Goal: Transaction & Acquisition: Purchase product/service

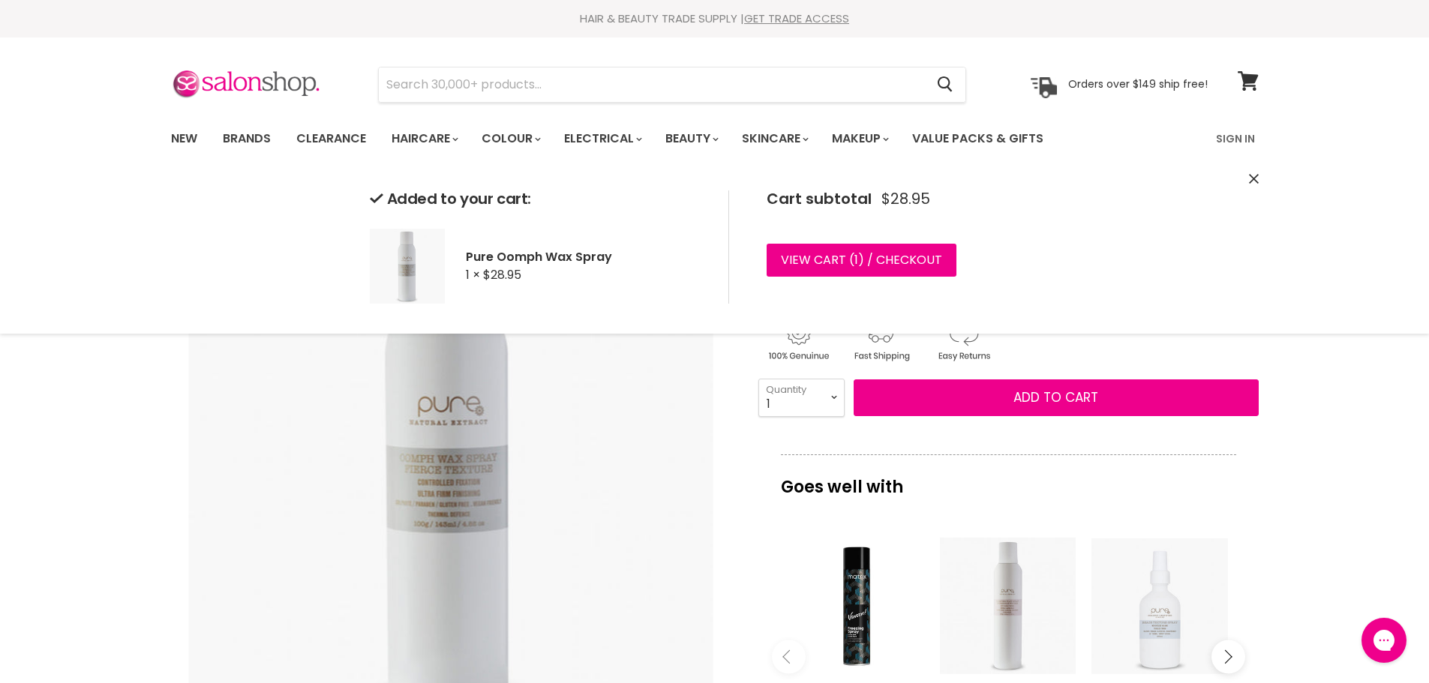
click at [976, 398] on button "Add to cart" at bounding box center [1055, 397] width 405 height 37
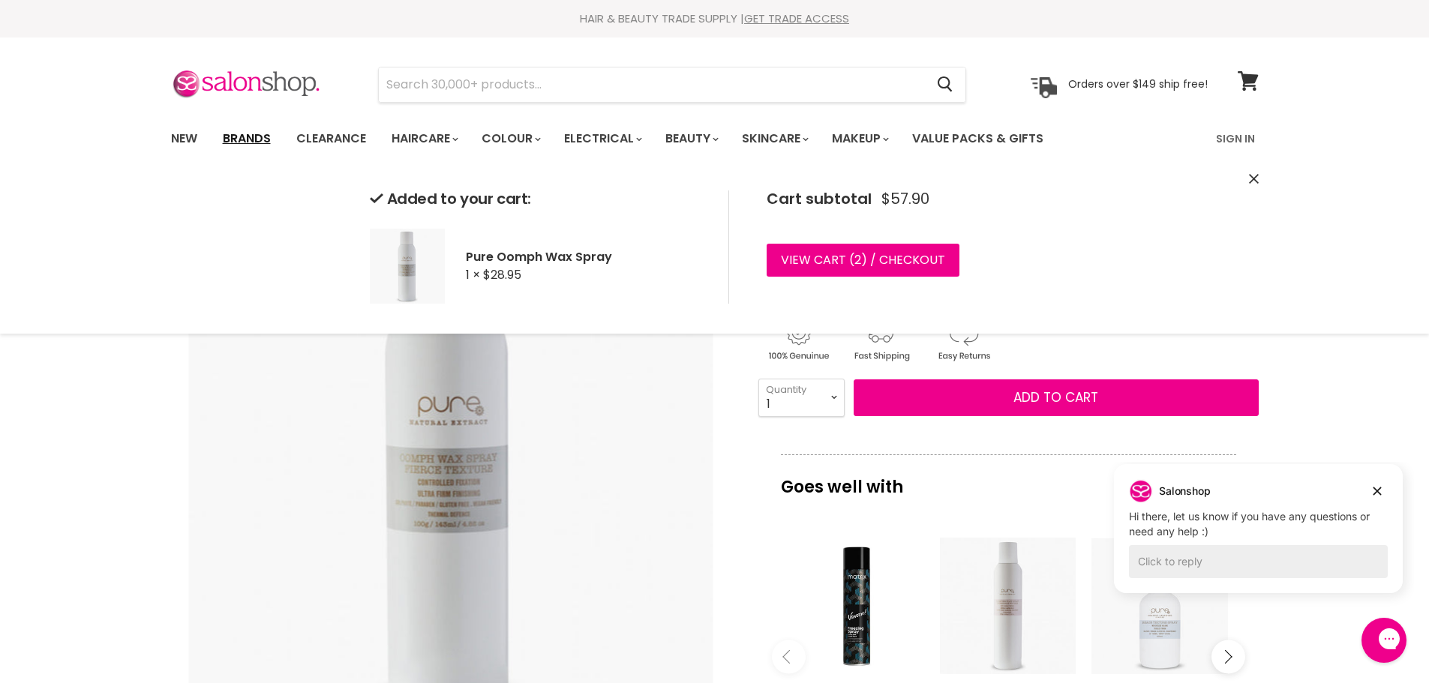
click at [263, 141] on link "Brands" at bounding box center [246, 138] width 70 height 31
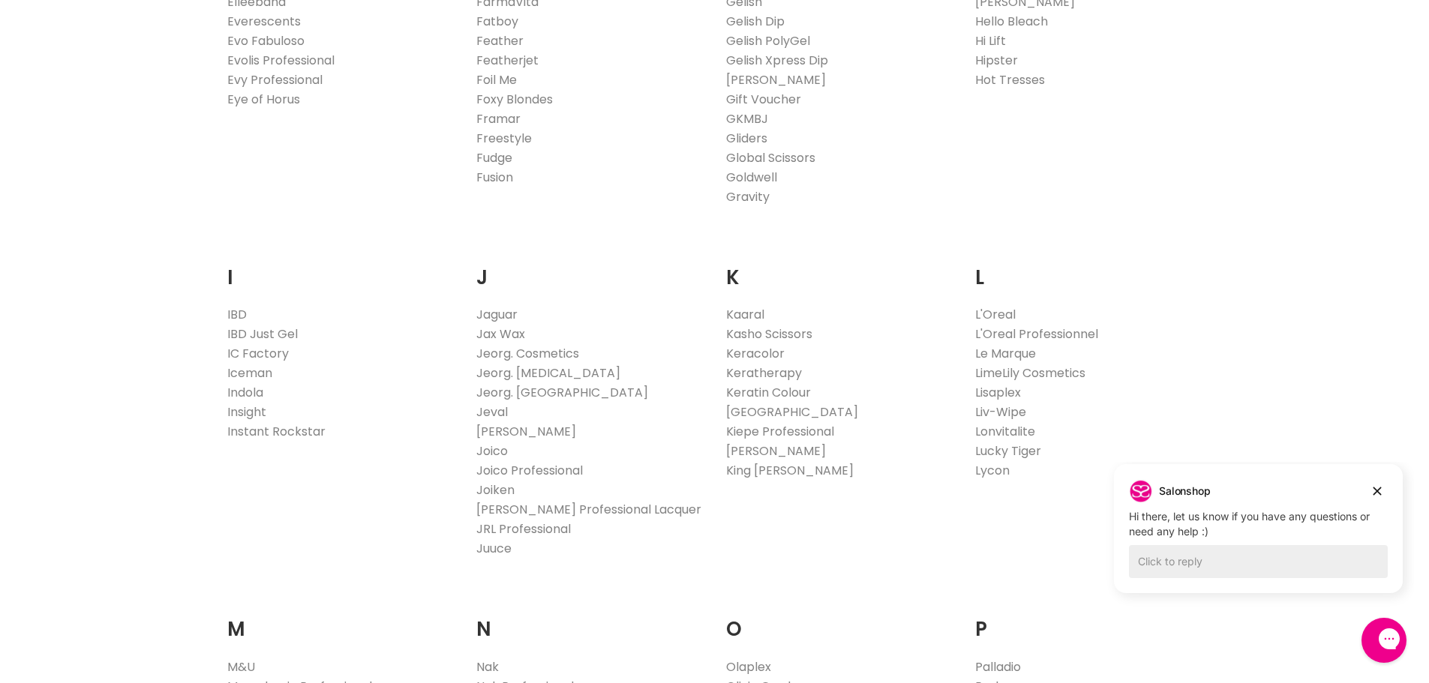
scroll to position [1125, 0]
click at [496, 547] on link "Juuce" at bounding box center [493, 547] width 35 height 17
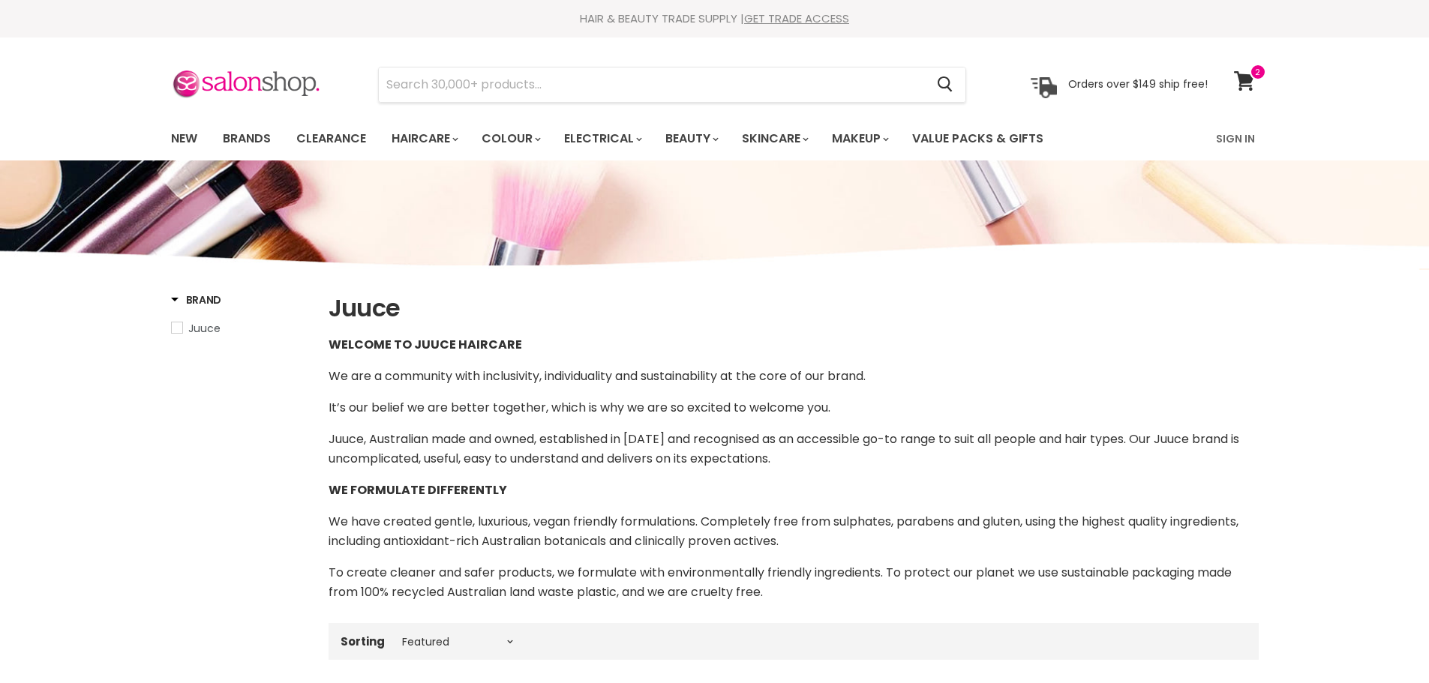
select select "manual"
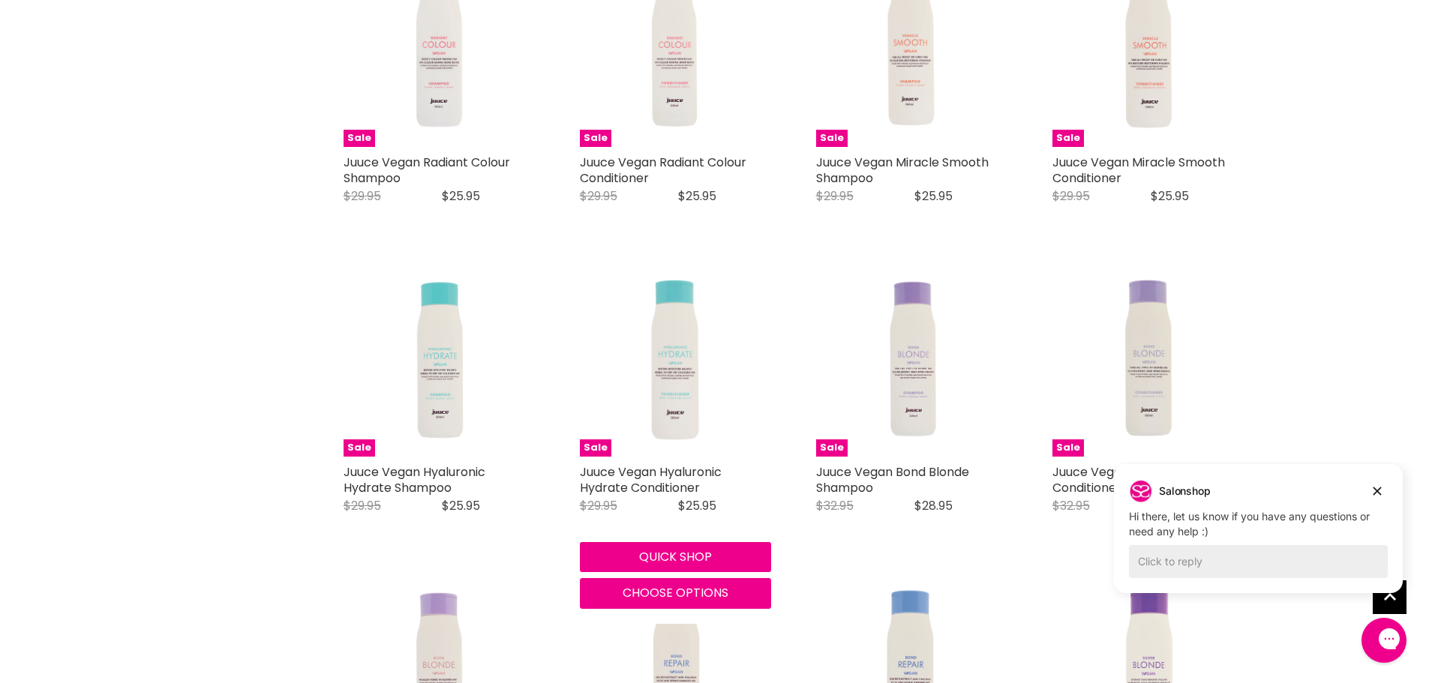
scroll to position [1048, 0]
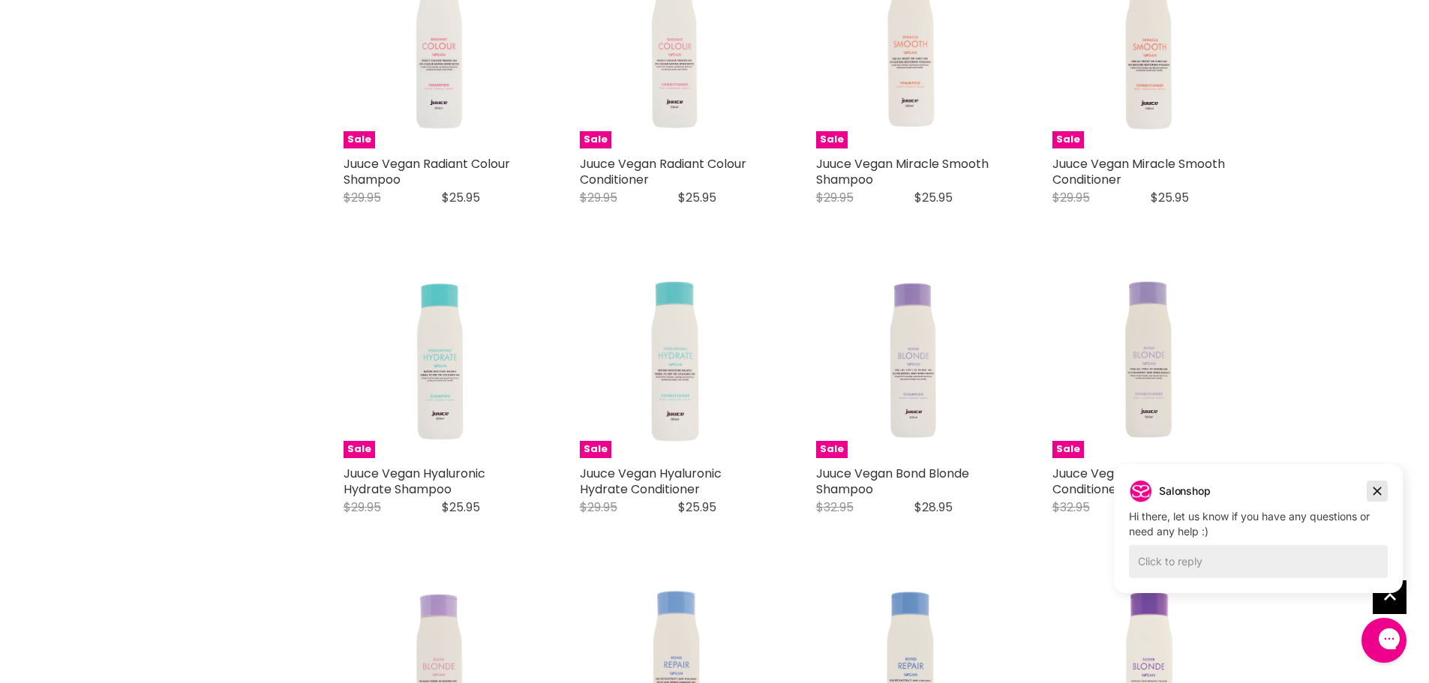
click at [1374, 493] on icon "Dismiss campaign" at bounding box center [1376, 491] width 15 height 18
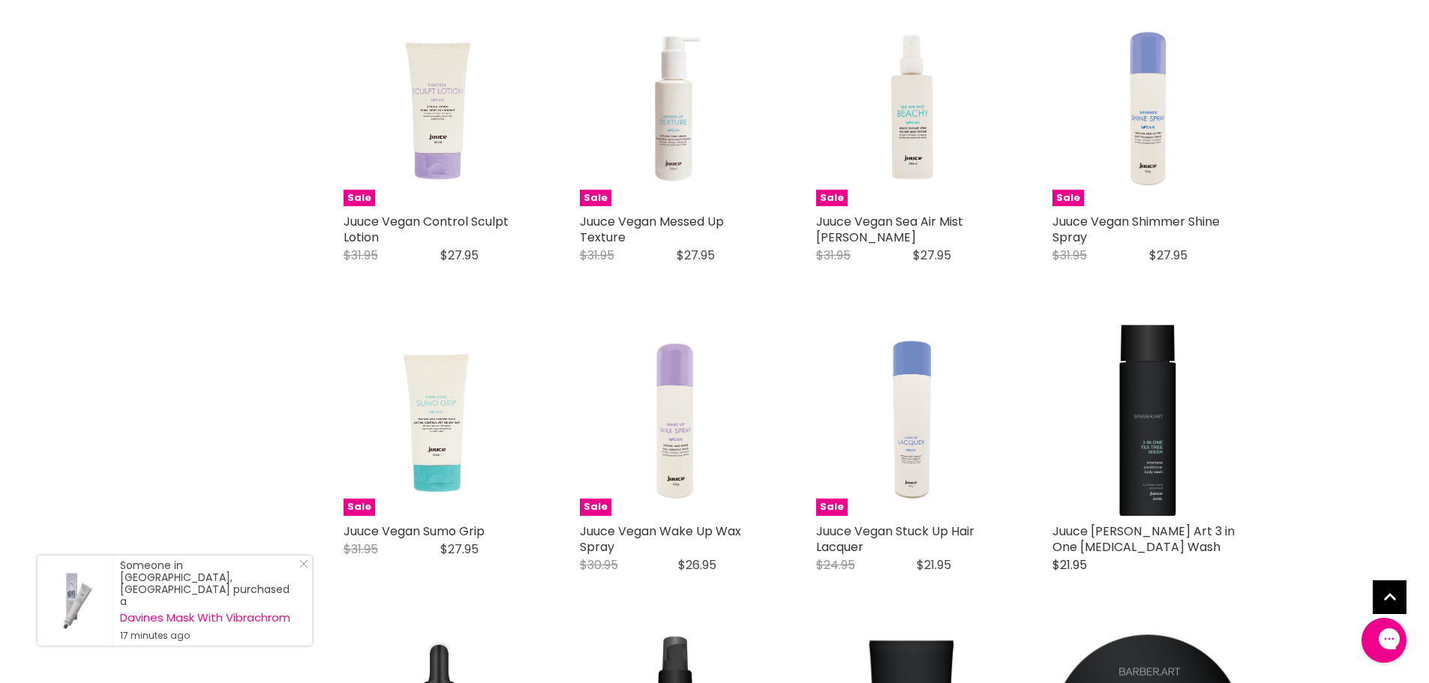
scroll to position [3448, 0]
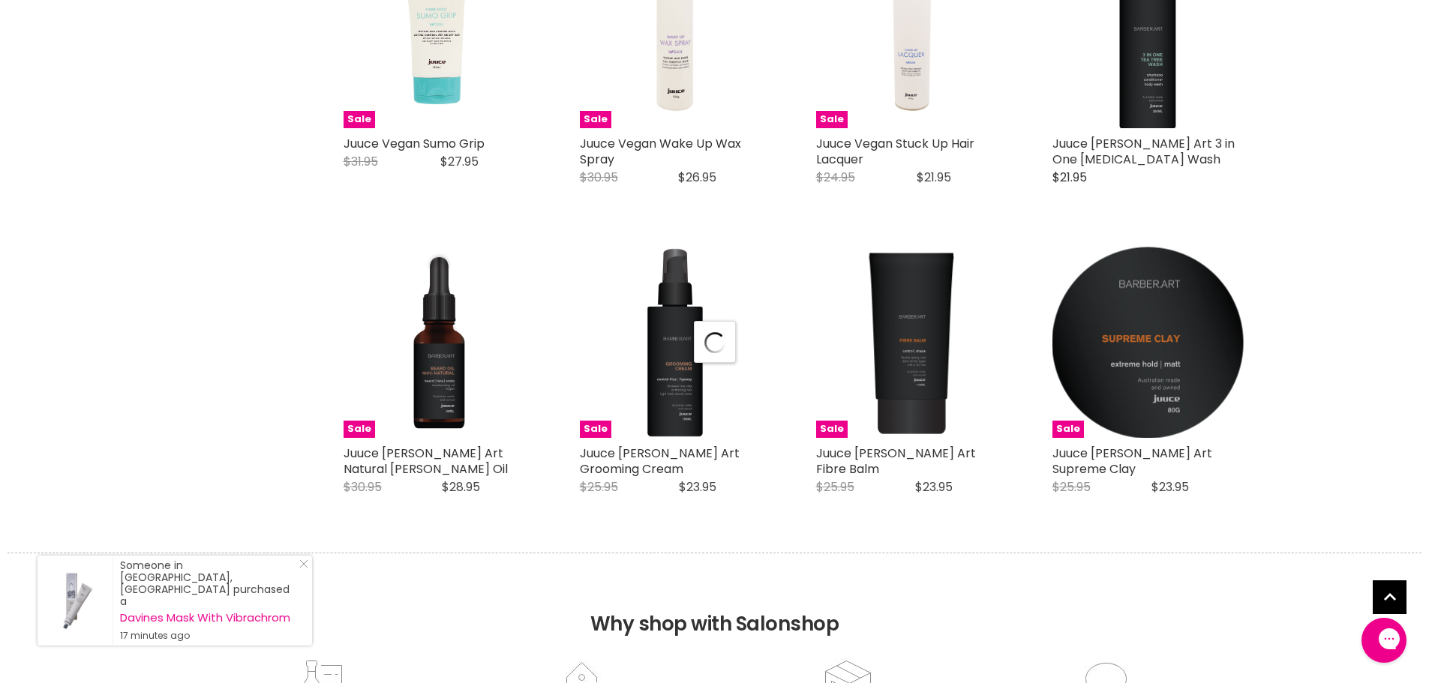
select select "manual"
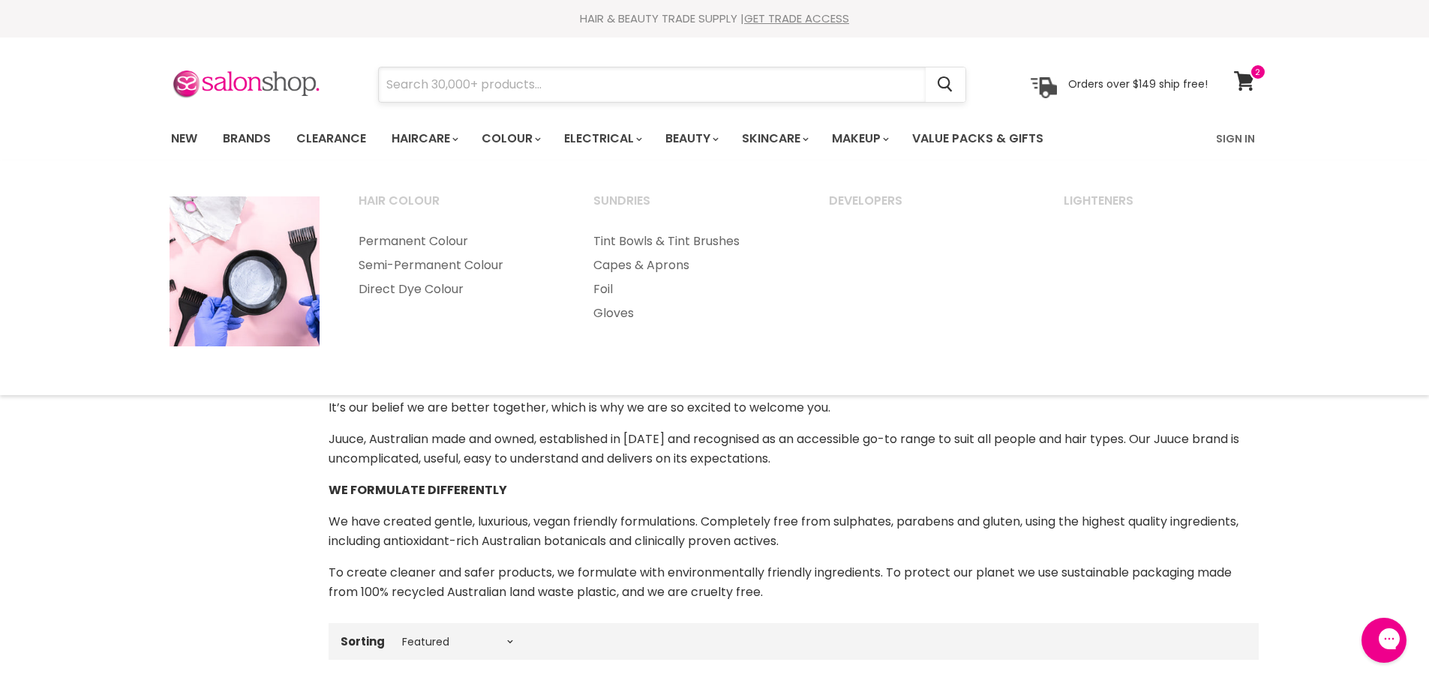
click at [520, 77] on input "Search" at bounding box center [652, 84] width 547 height 34
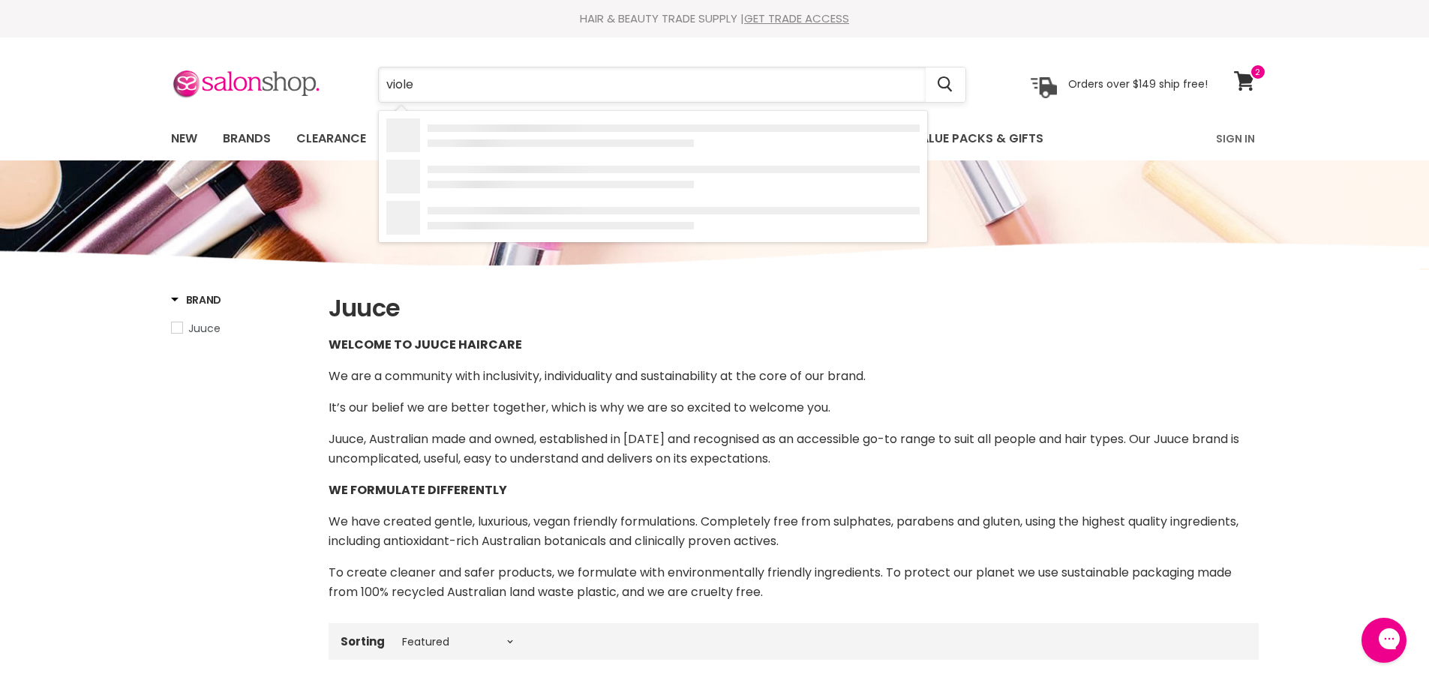
type input "violet"
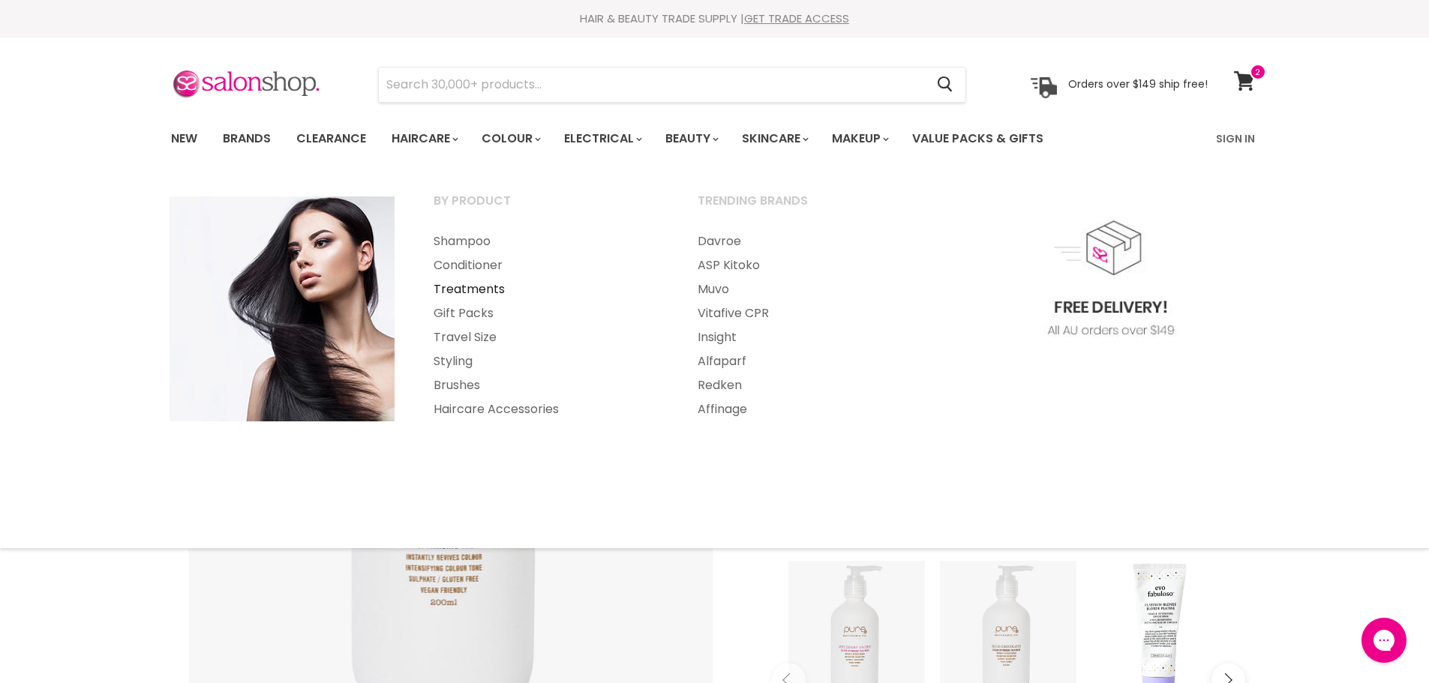
click at [481, 287] on link "Treatments" at bounding box center [545, 289] width 261 height 24
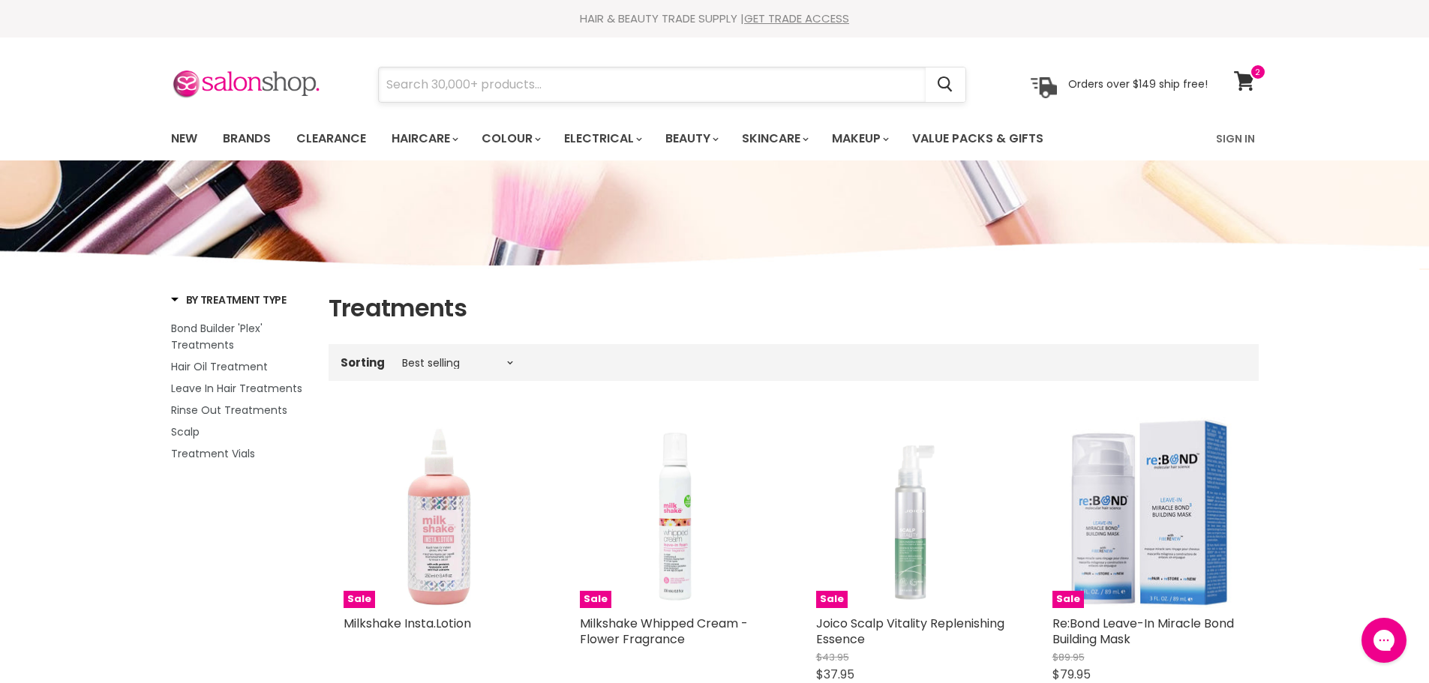
click at [544, 89] on input "Search" at bounding box center [652, 84] width 547 height 34
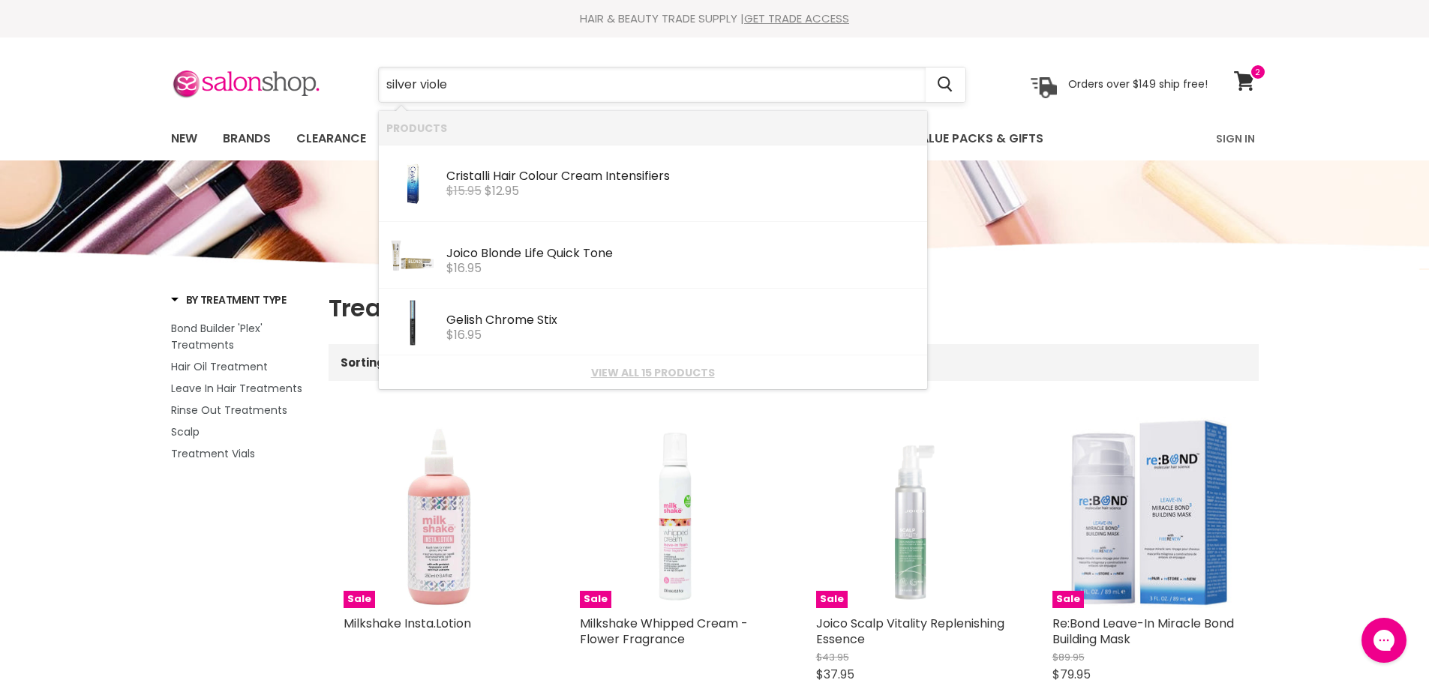
type input "silver violet"
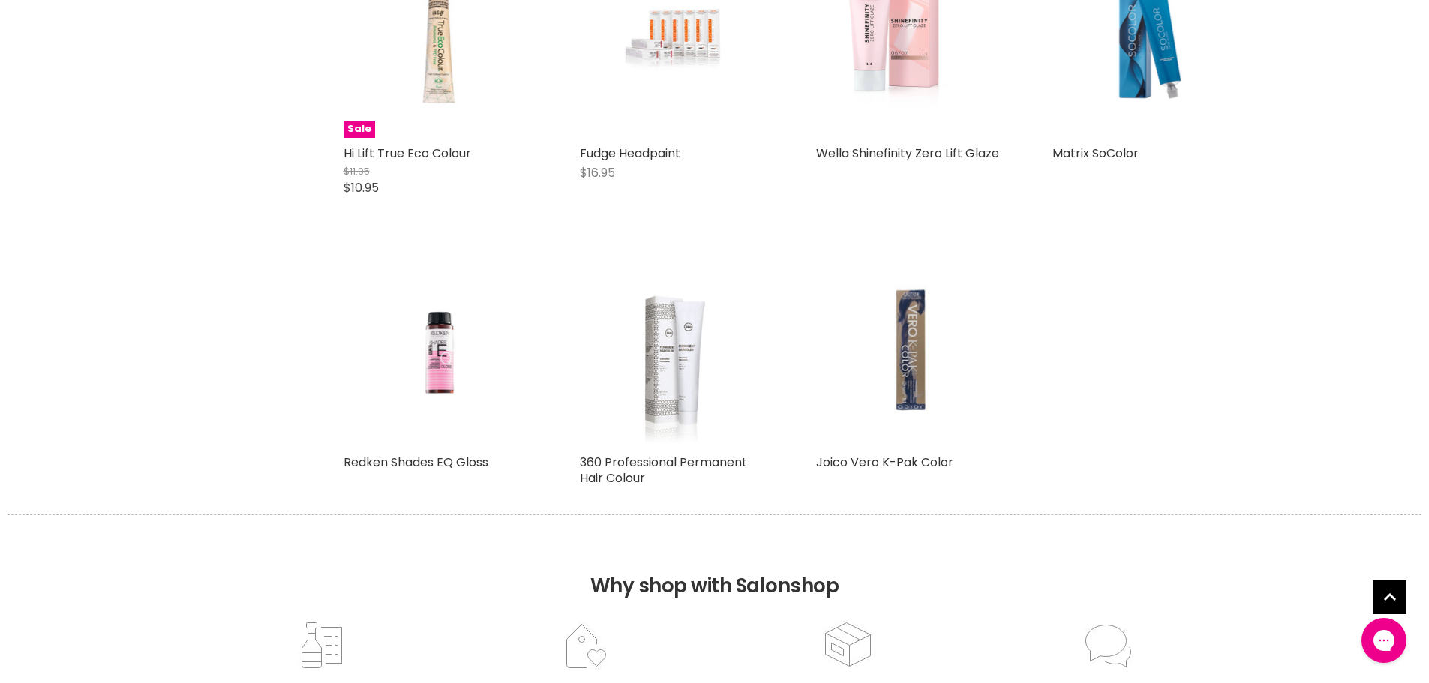
scroll to position [1125, 0]
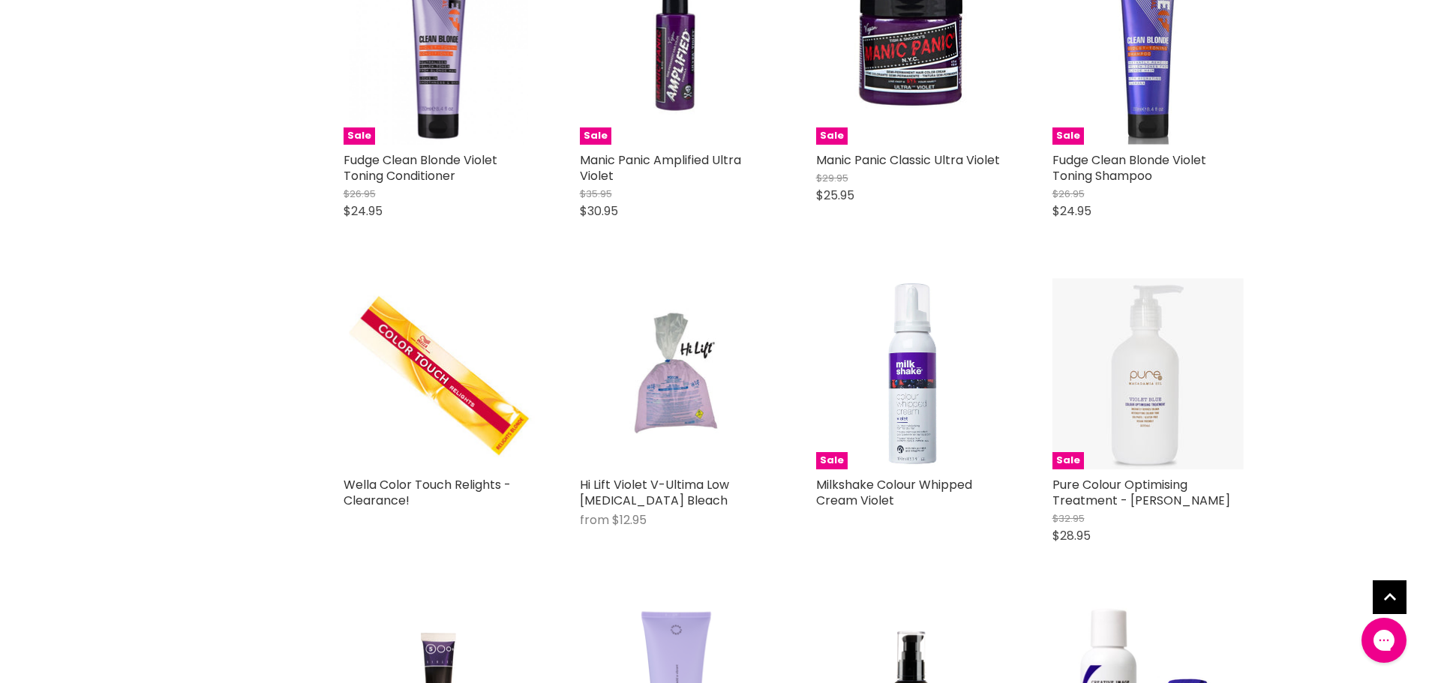
scroll to position [1500, 0]
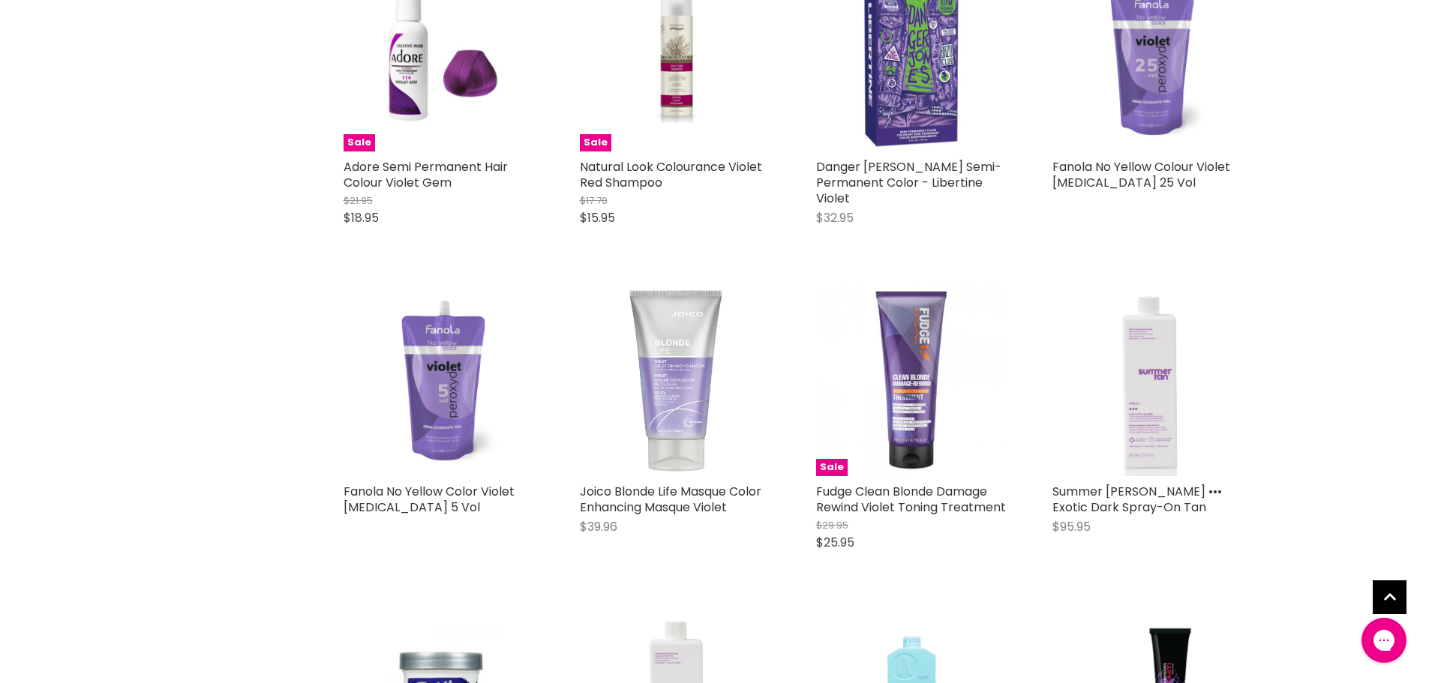
scroll to position [2400, 0]
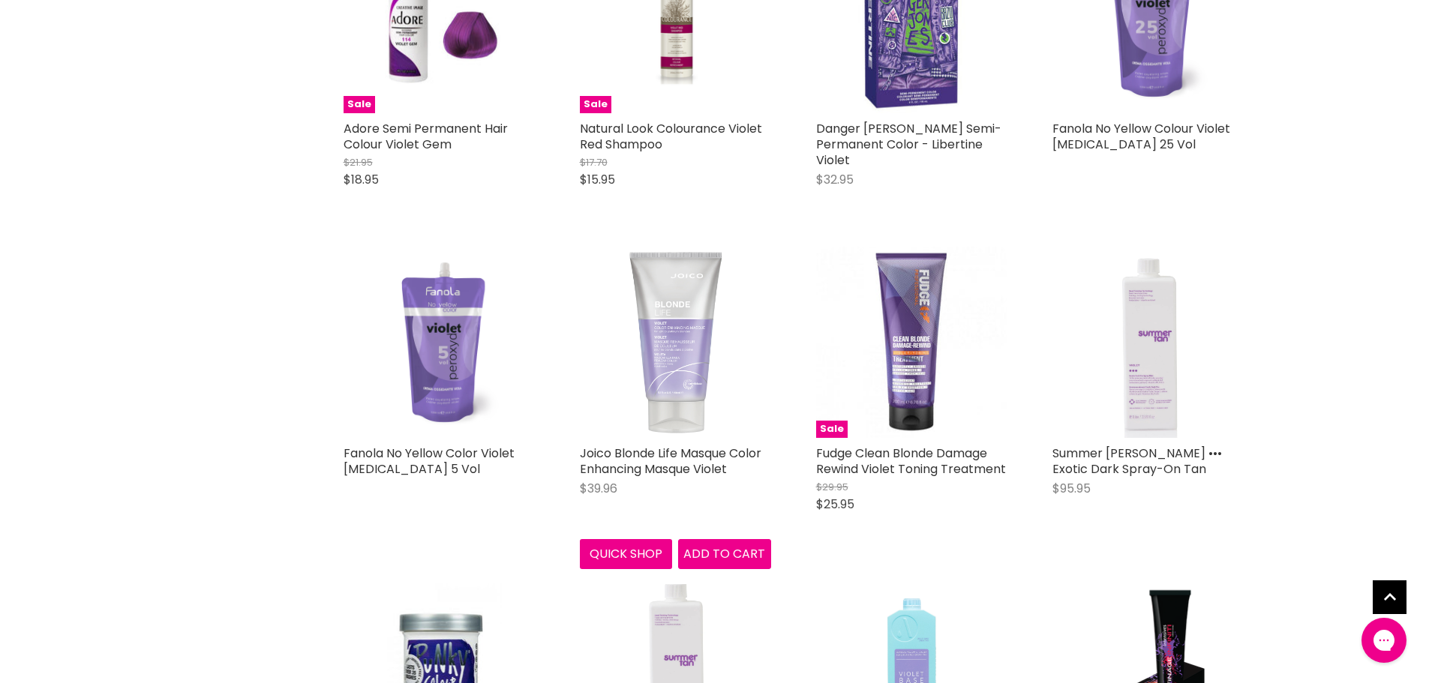
click at [672, 316] on img "Main content" at bounding box center [675, 342] width 191 height 191
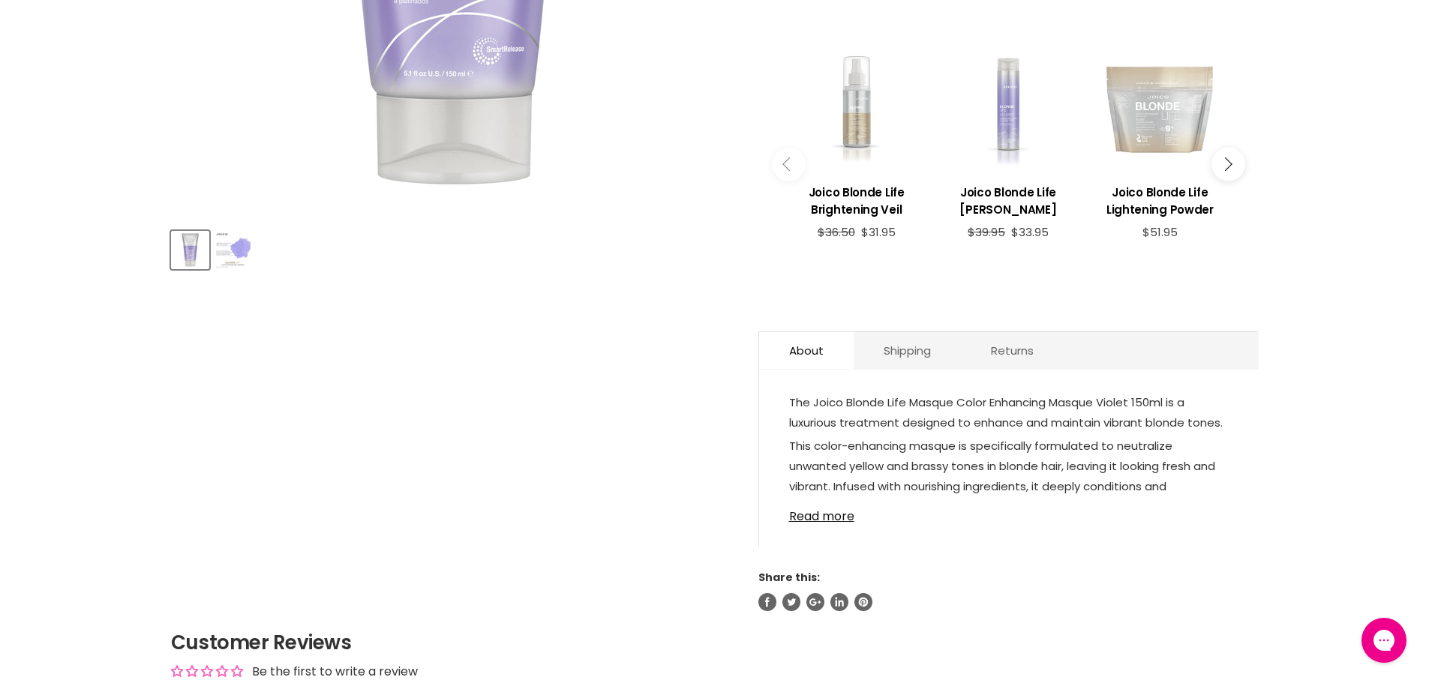
scroll to position [225, 0]
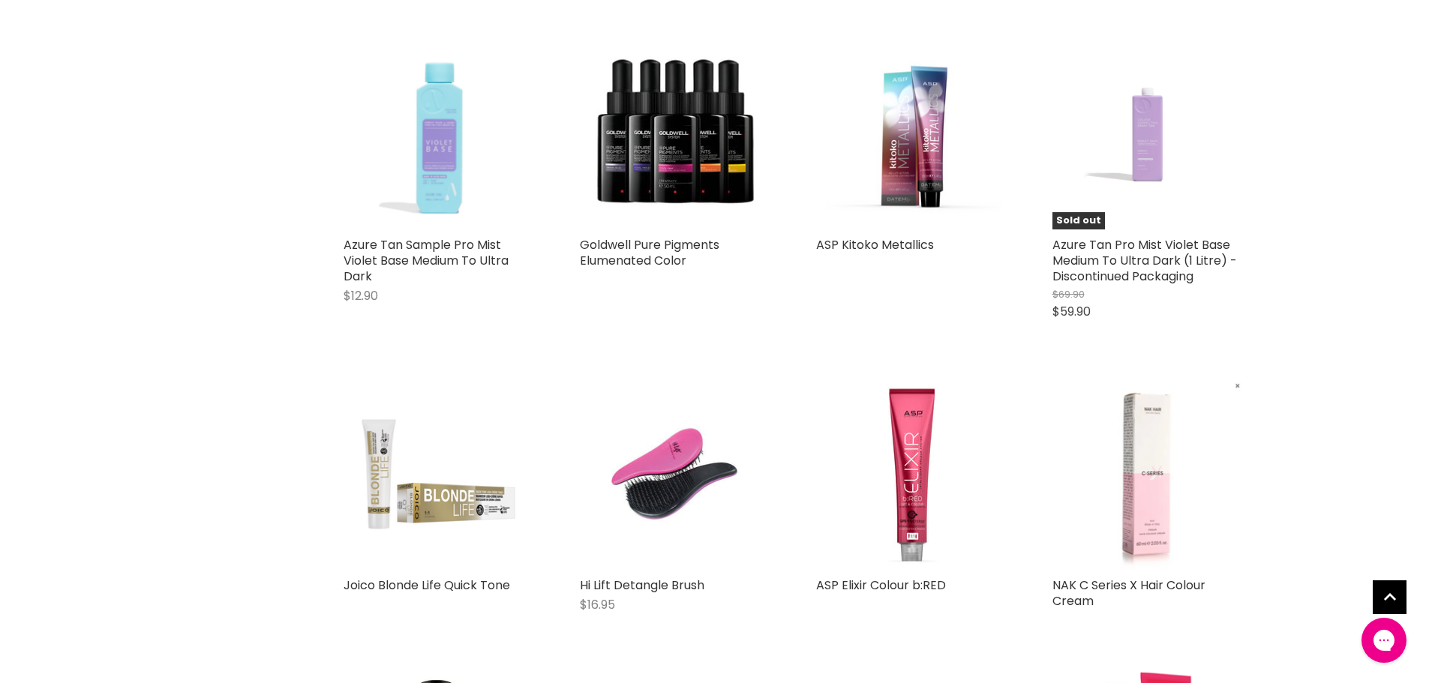
scroll to position [1475, 0]
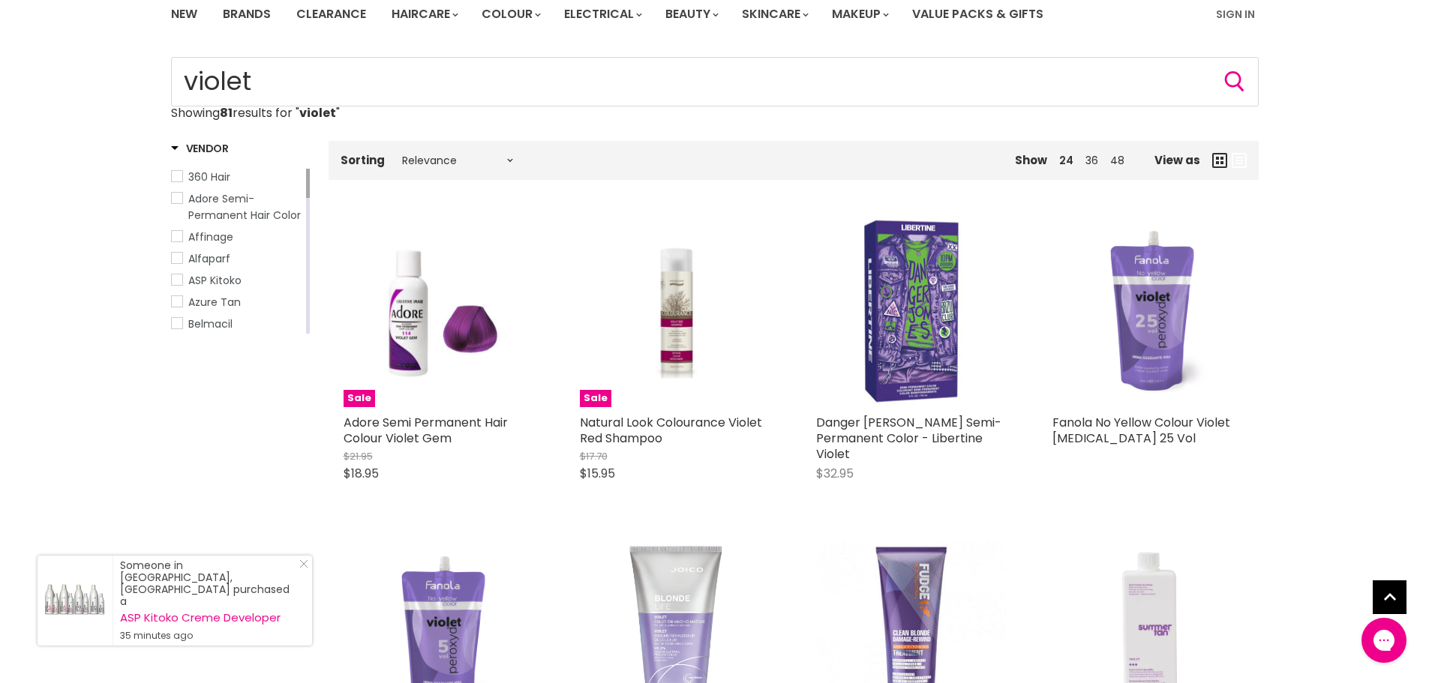
scroll to position [150, 0]
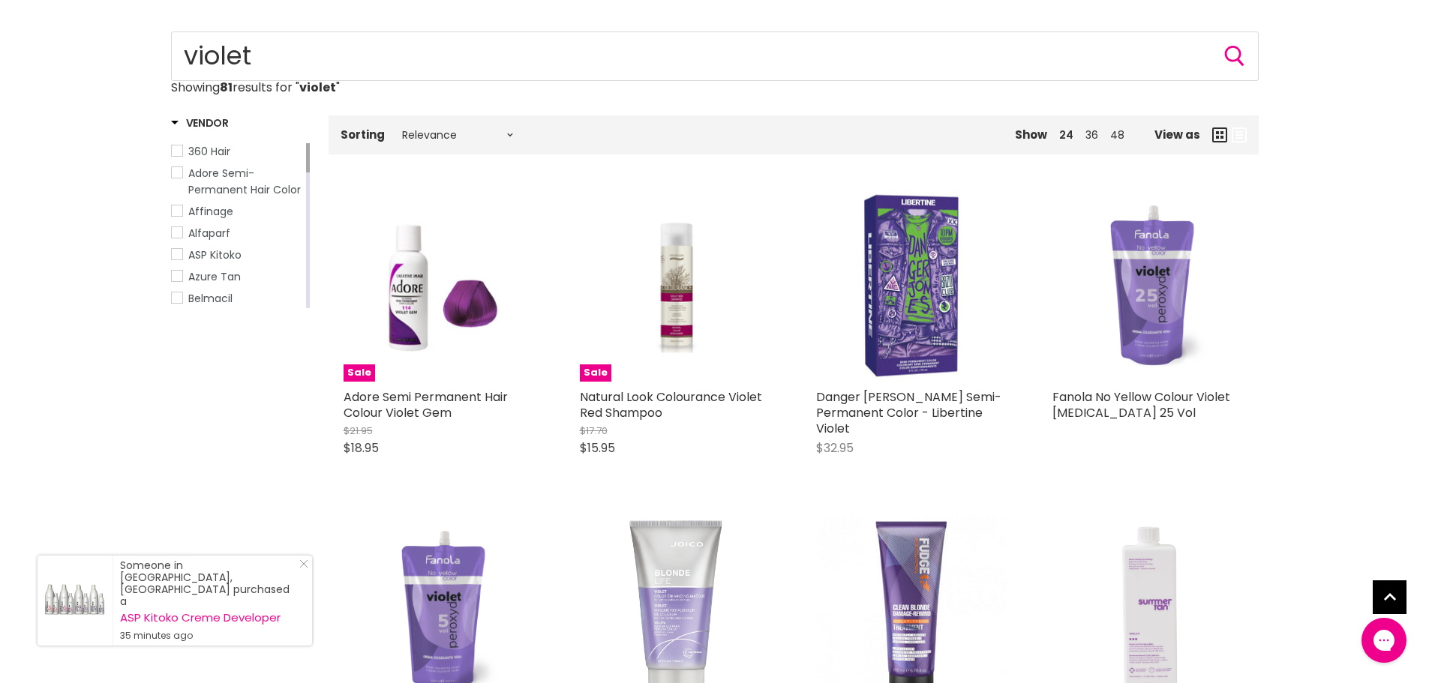
click at [177, 233] on span "Alfaparf" at bounding box center [177, 232] width 10 height 10
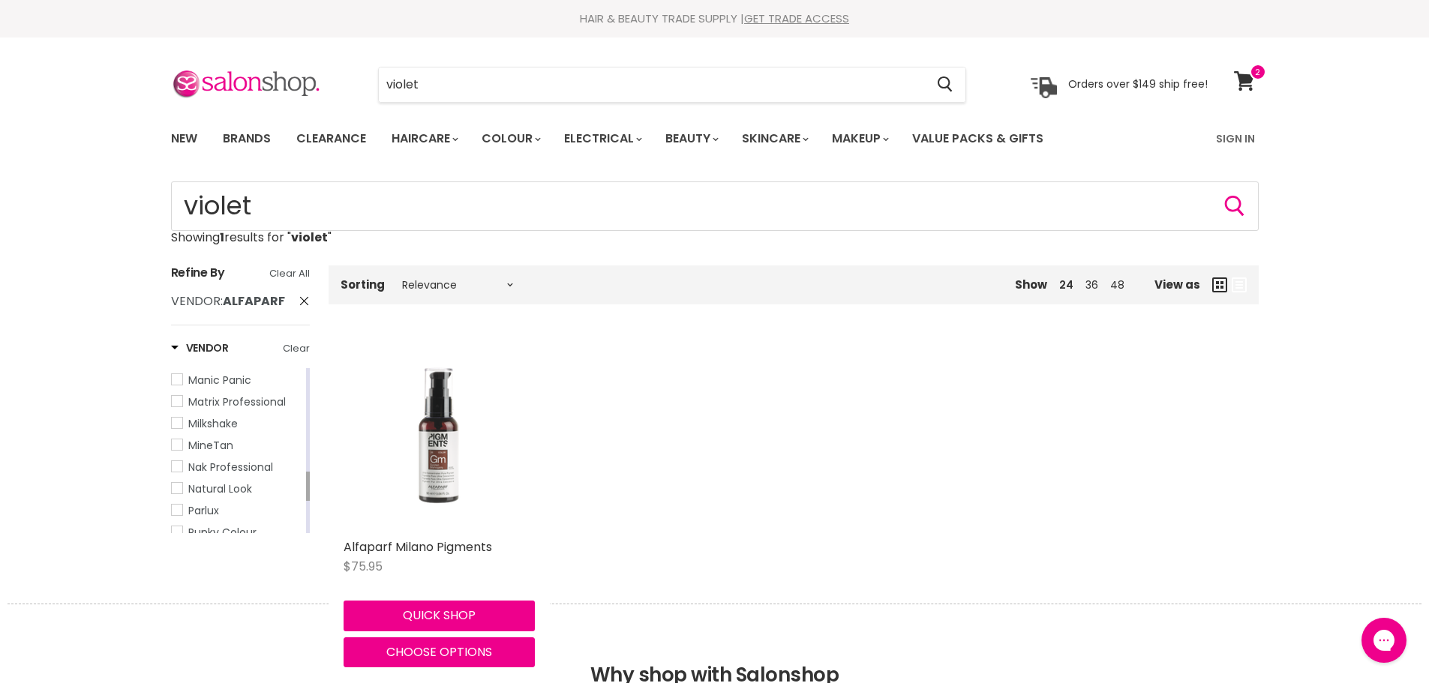
click at [426, 463] on img "Main content" at bounding box center [438, 435] width 191 height 191
